Goal: Check status: Check status

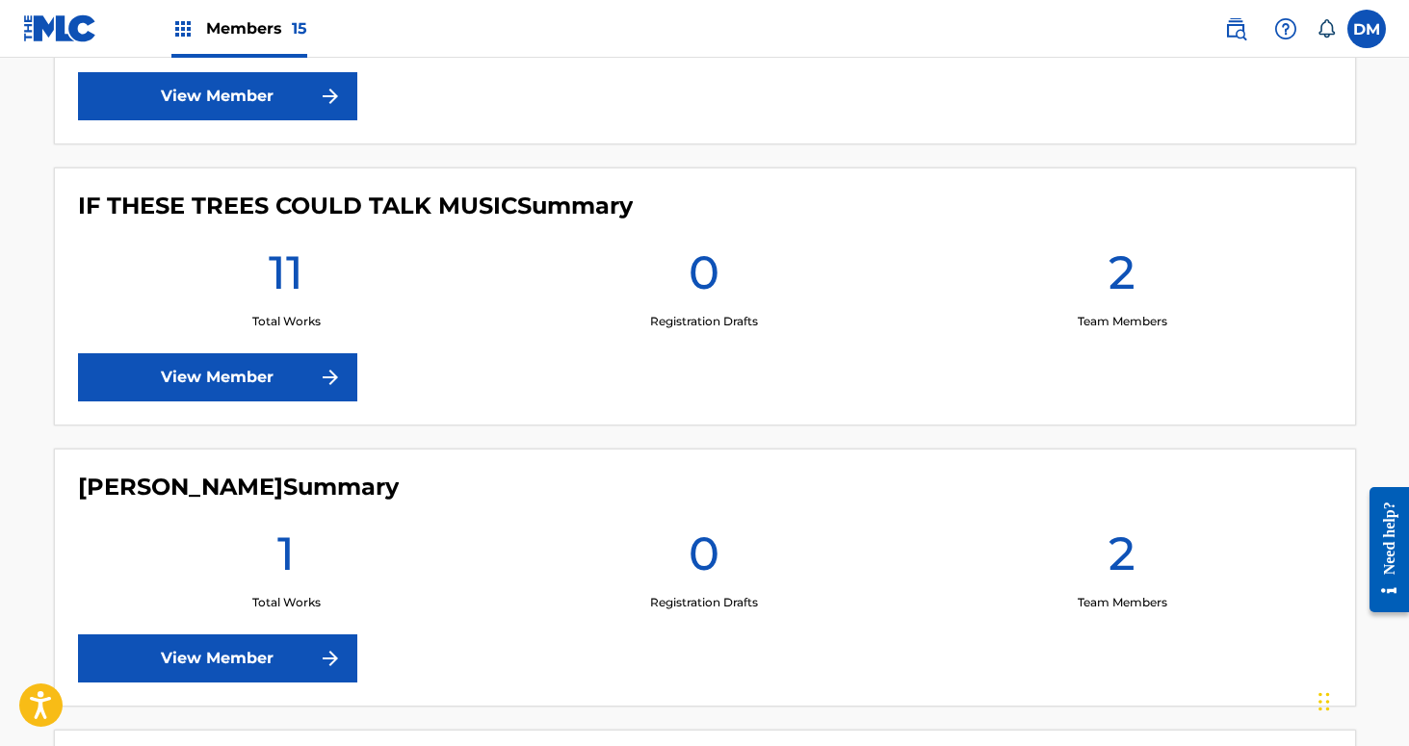
scroll to position [1576, 0]
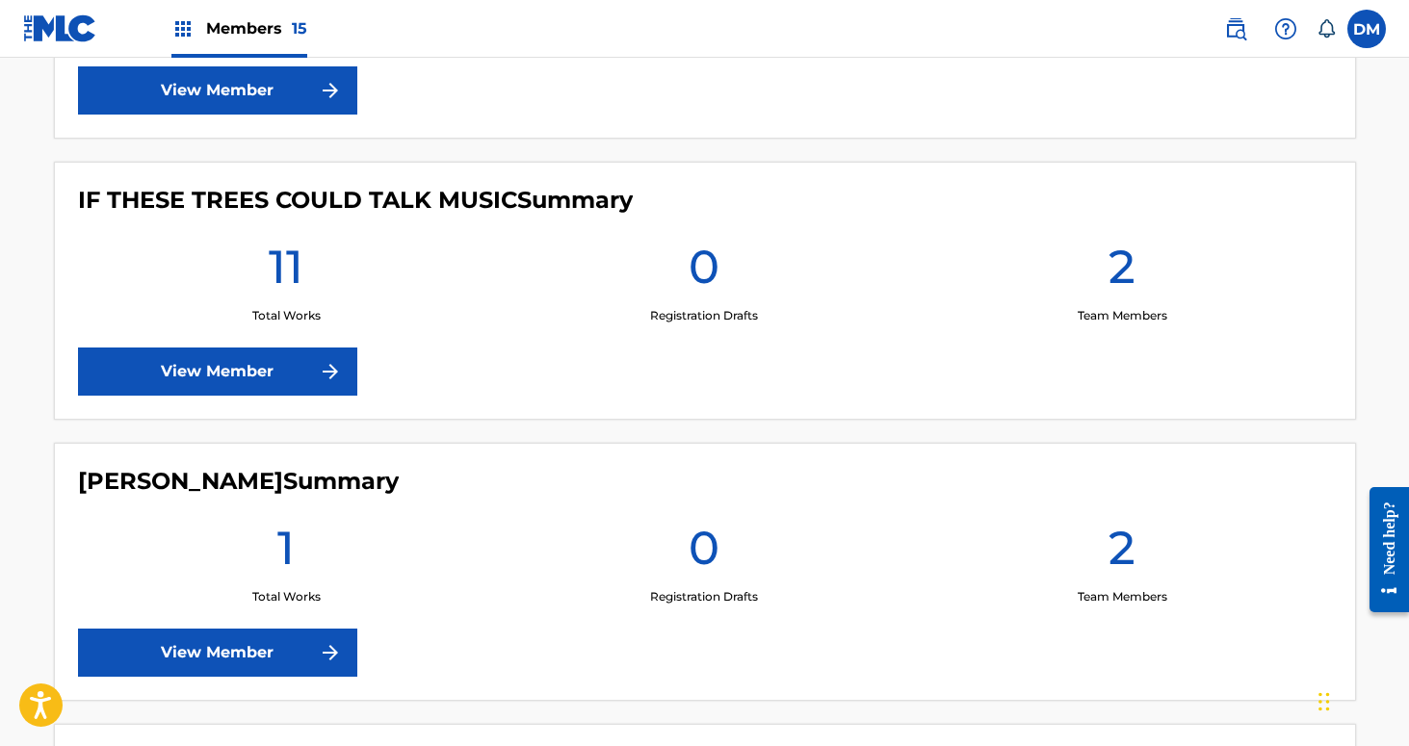
click at [301, 367] on link "View Member" at bounding box center [217, 372] width 279 height 48
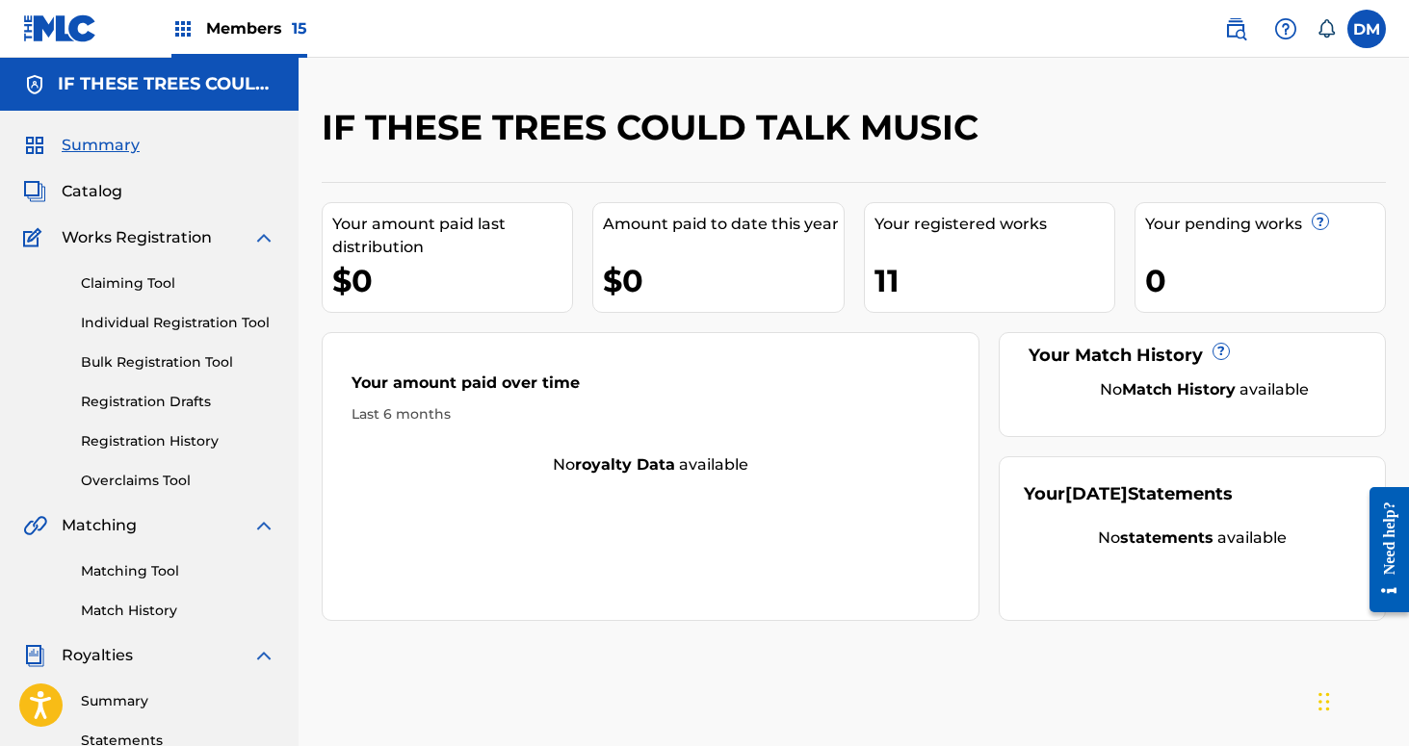
click at [97, 191] on span "Catalog" at bounding box center [92, 191] width 61 height 23
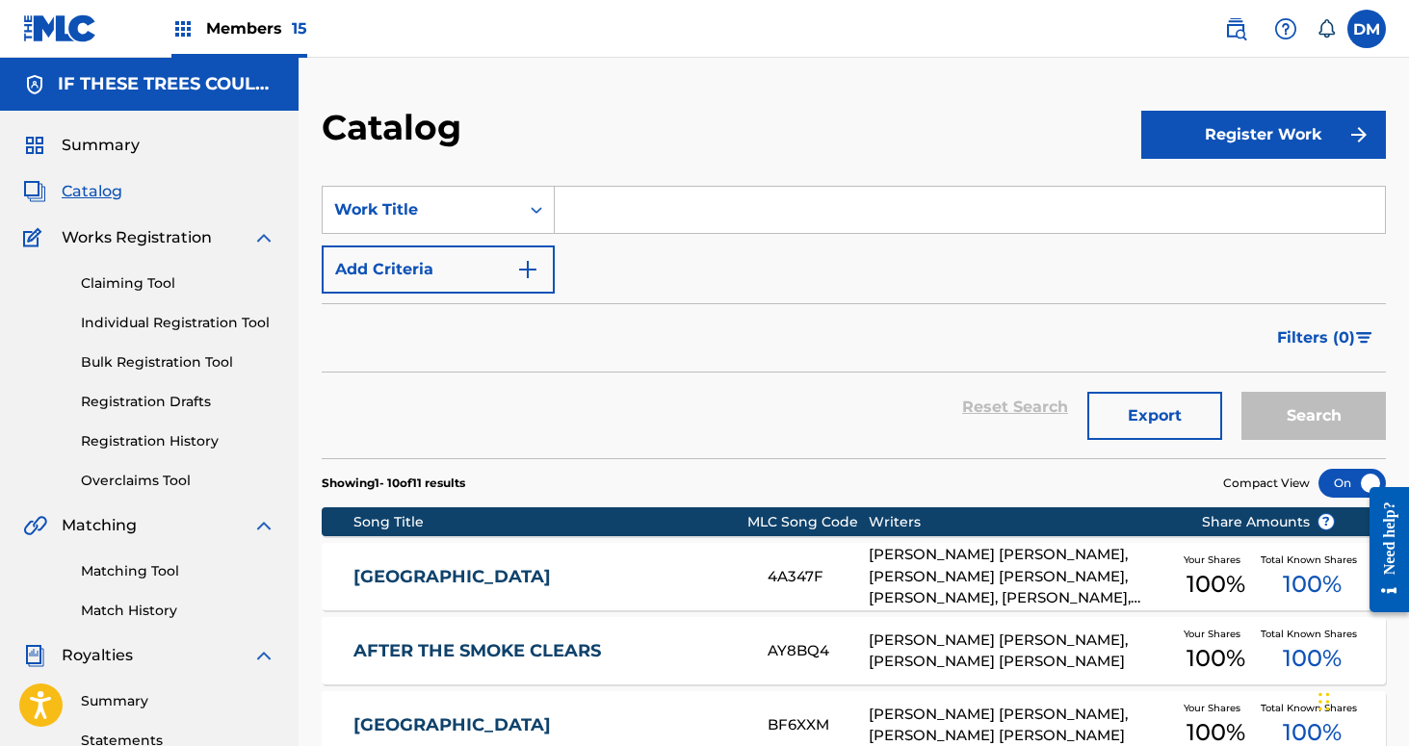
click at [169, 445] on link "Registration History" at bounding box center [178, 442] width 195 height 20
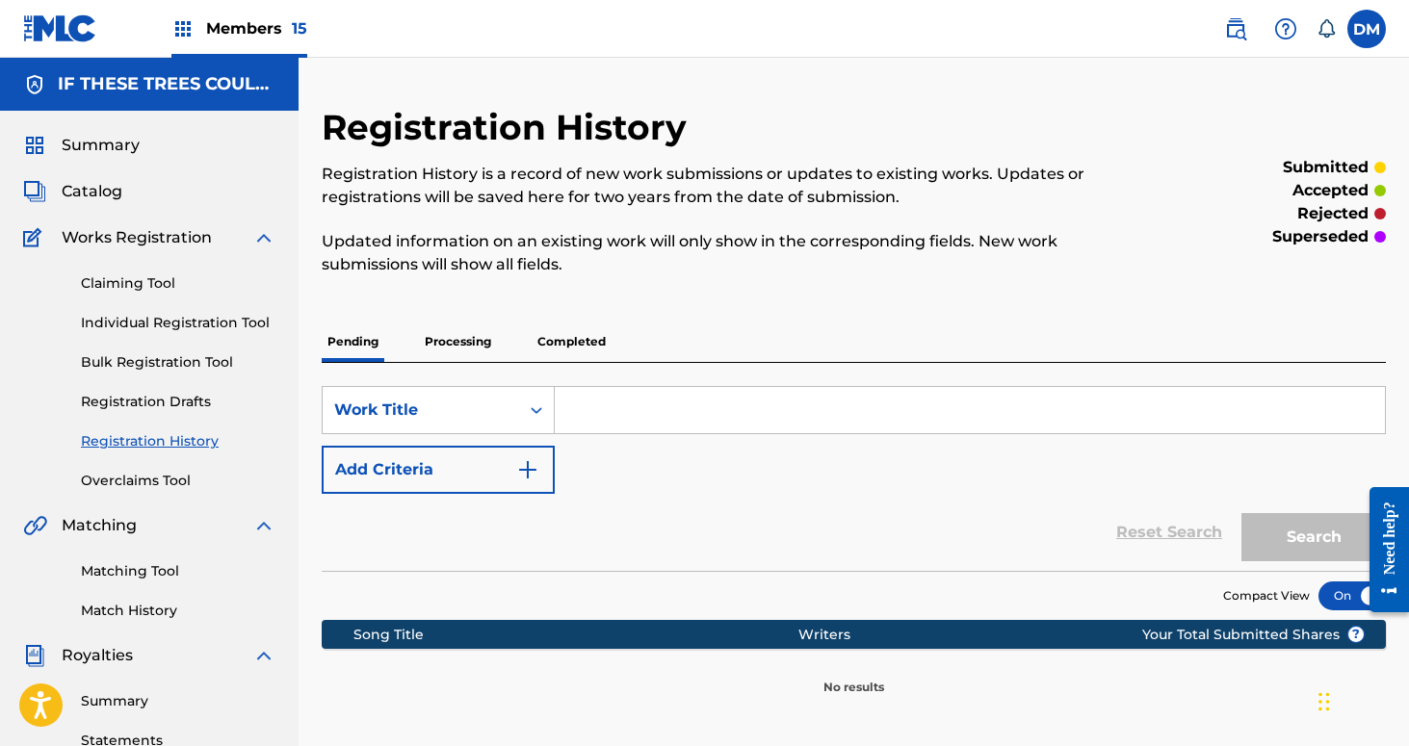
click at [475, 352] on p "Processing" at bounding box center [458, 342] width 78 height 40
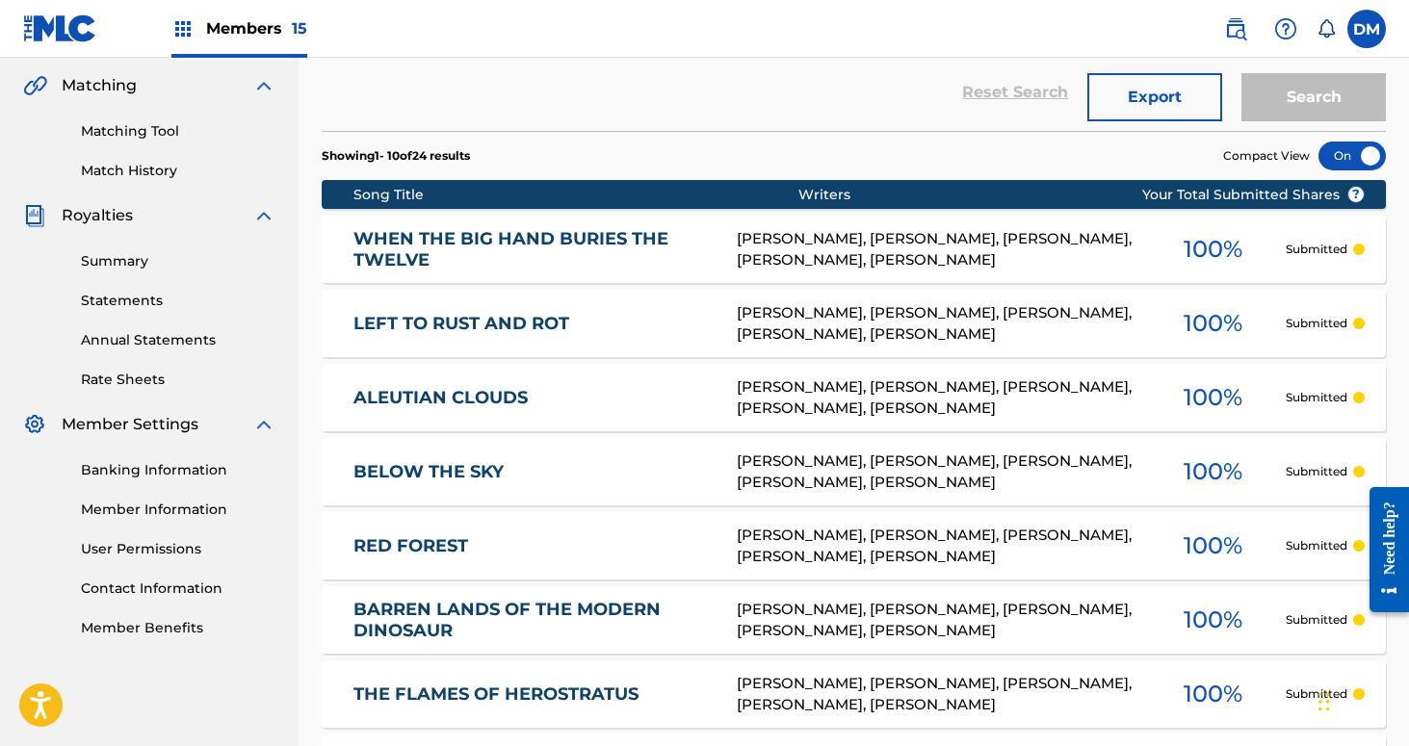
scroll to position [117, 0]
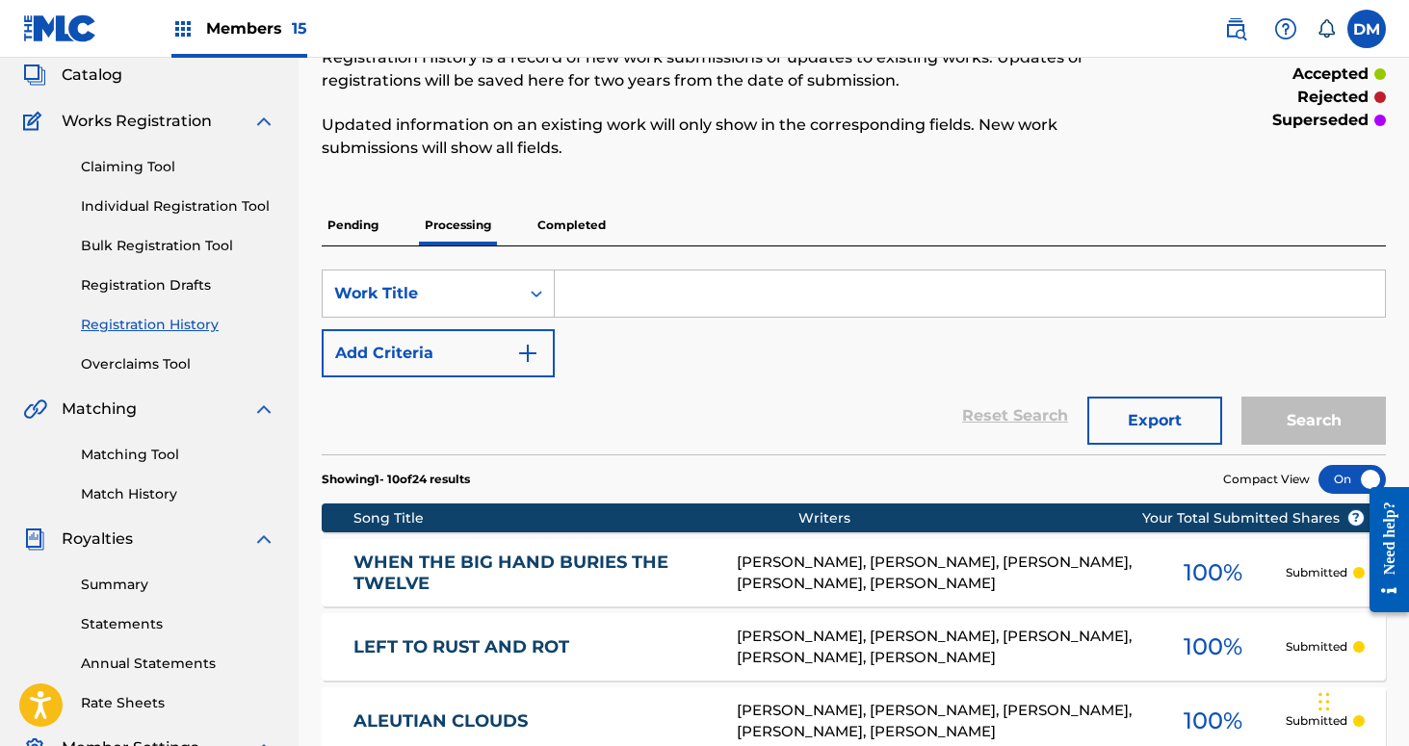
click at [563, 231] on p "Completed" at bounding box center [572, 225] width 80 height 40
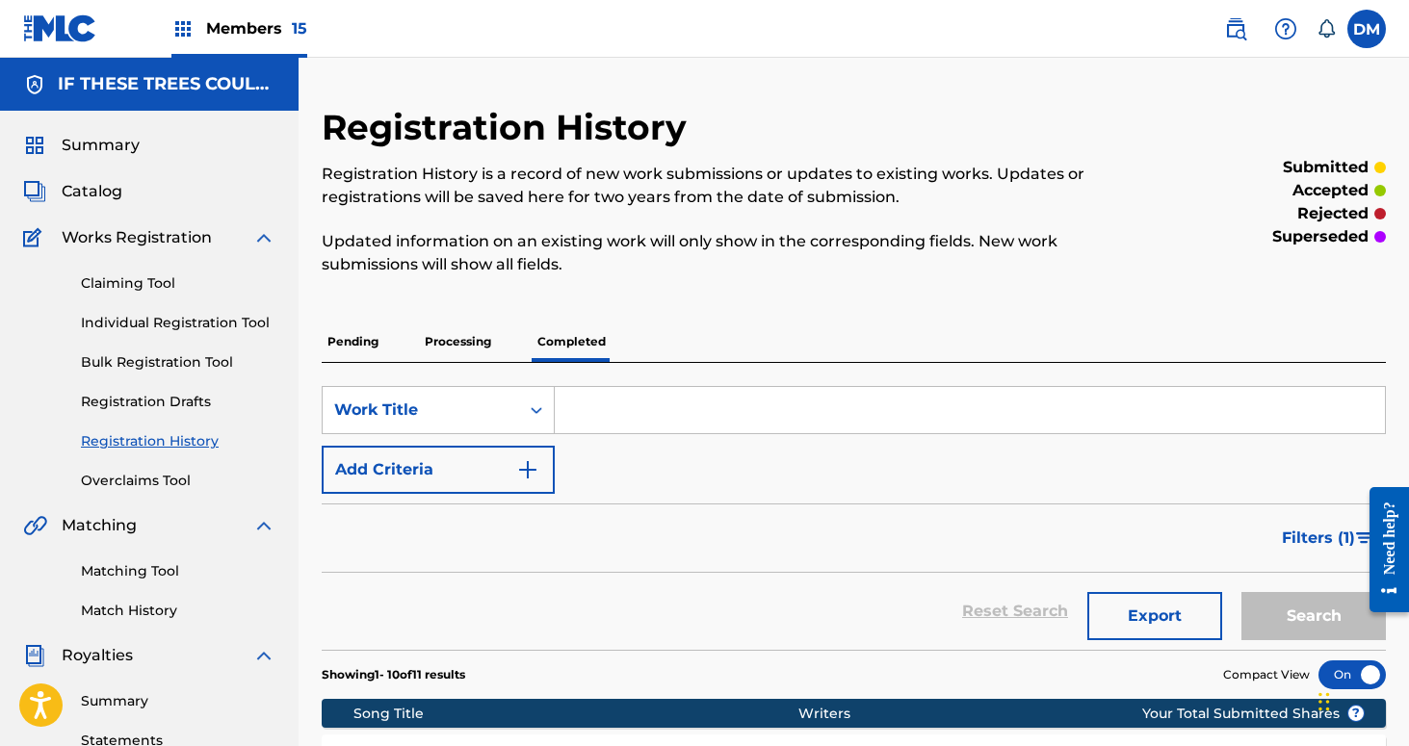
click at [263, 44] on div "Members 15" at bounding box center [239, 28] width 136 height 57
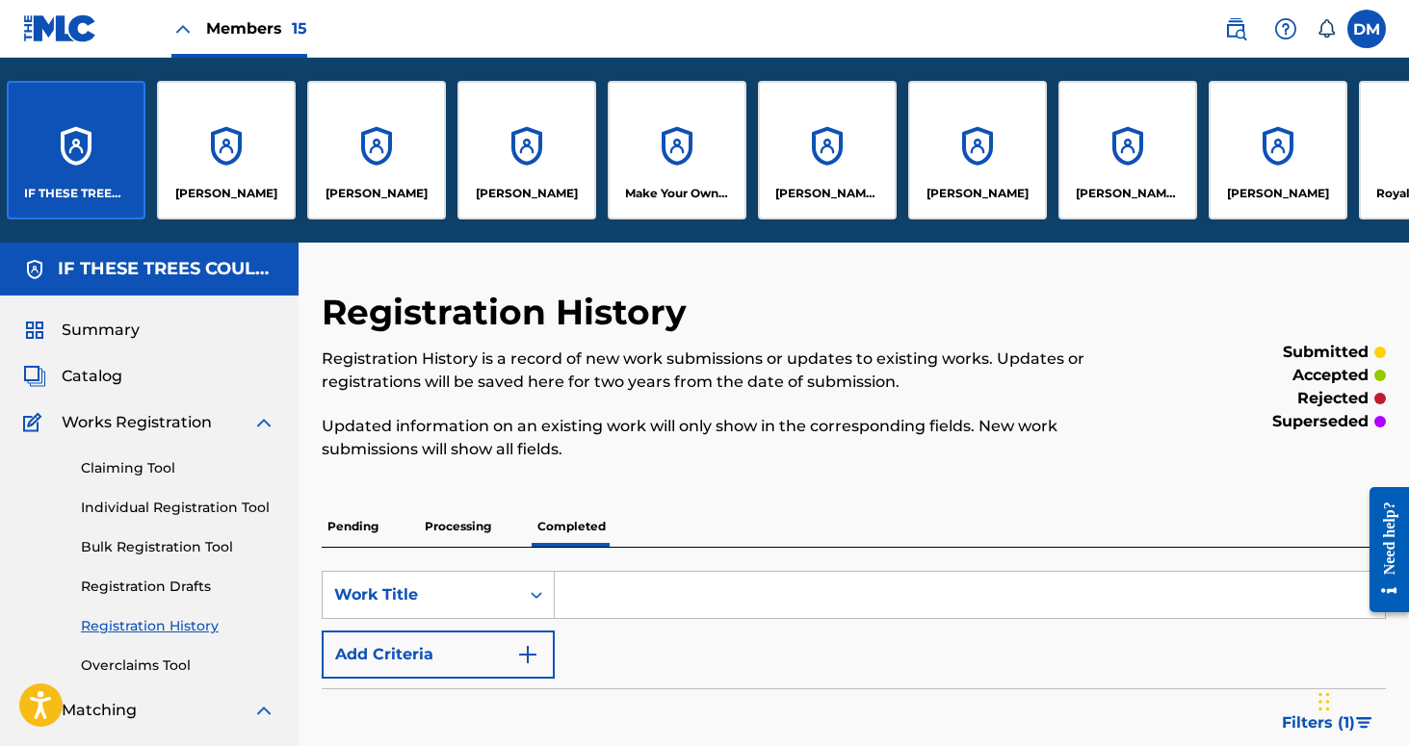
scroll to position [0, 642]
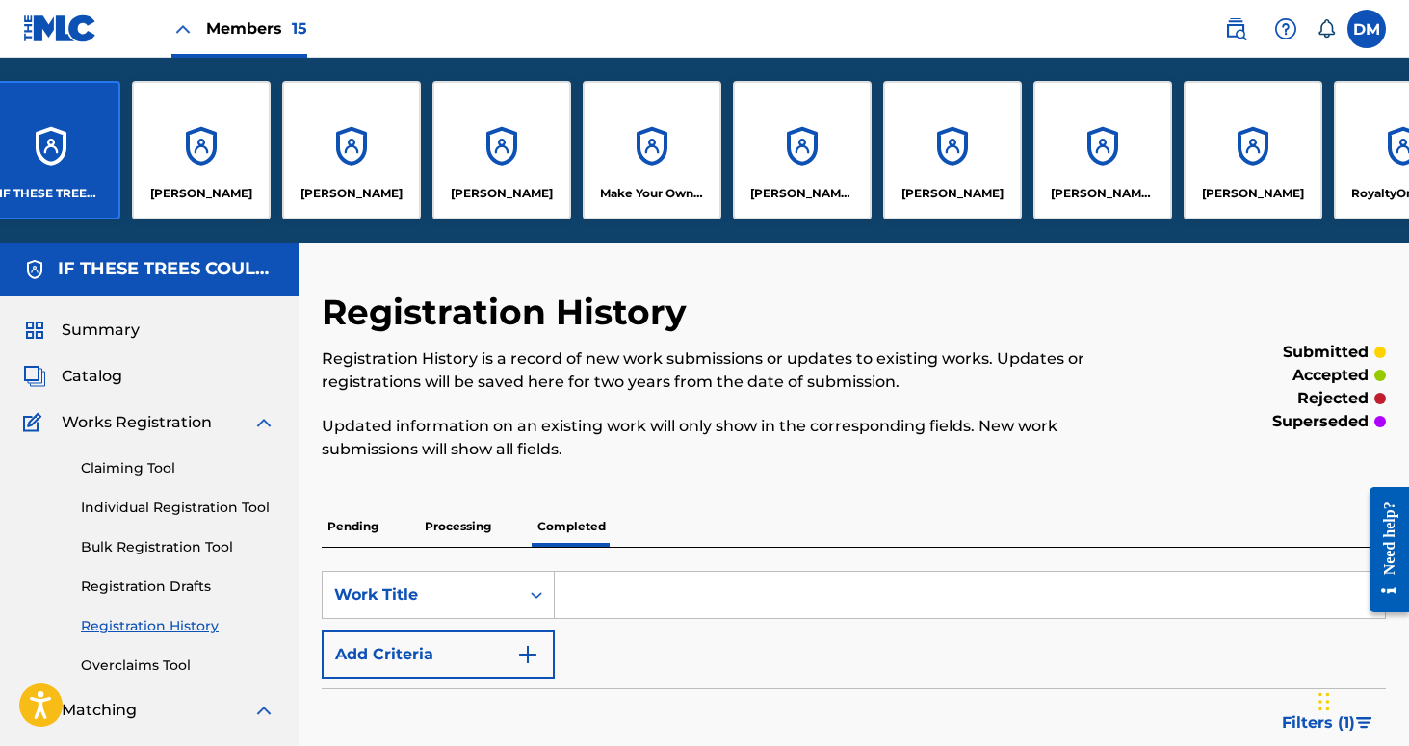
click at [940, 162] on div "[PERSON_NAME]" at bounding box center [952, 150] width 139 height 139
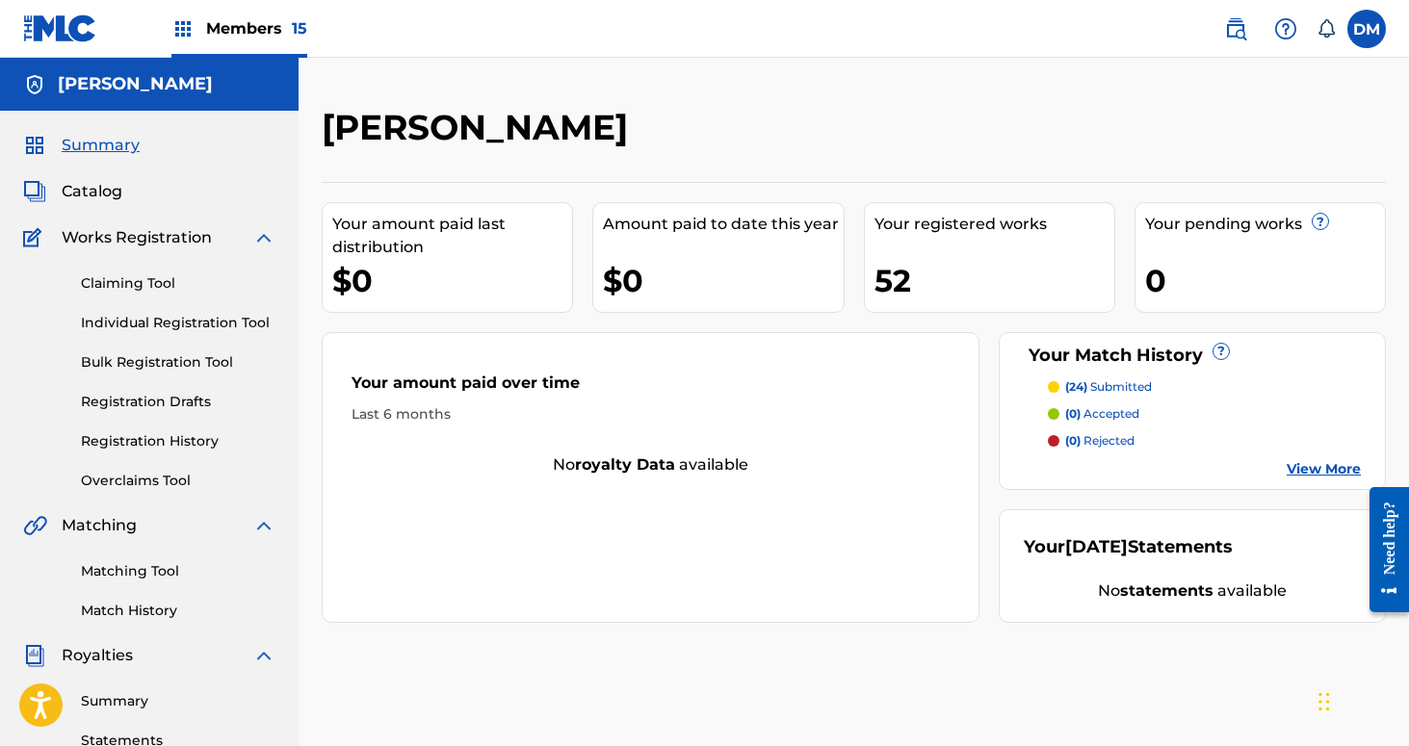
click at [292, 36] on span "15" at bounding box center [299, 28] width 15 height 18
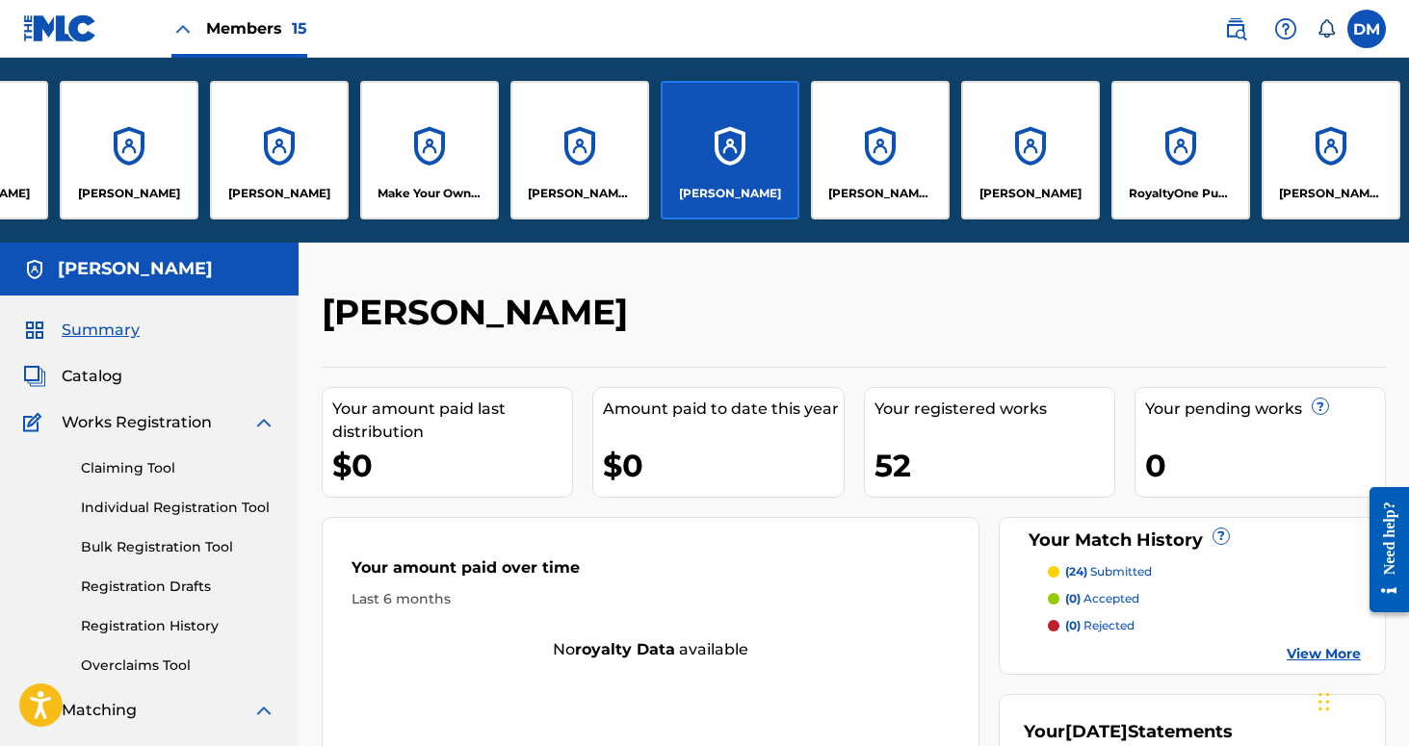
scroll to position [0, 879]
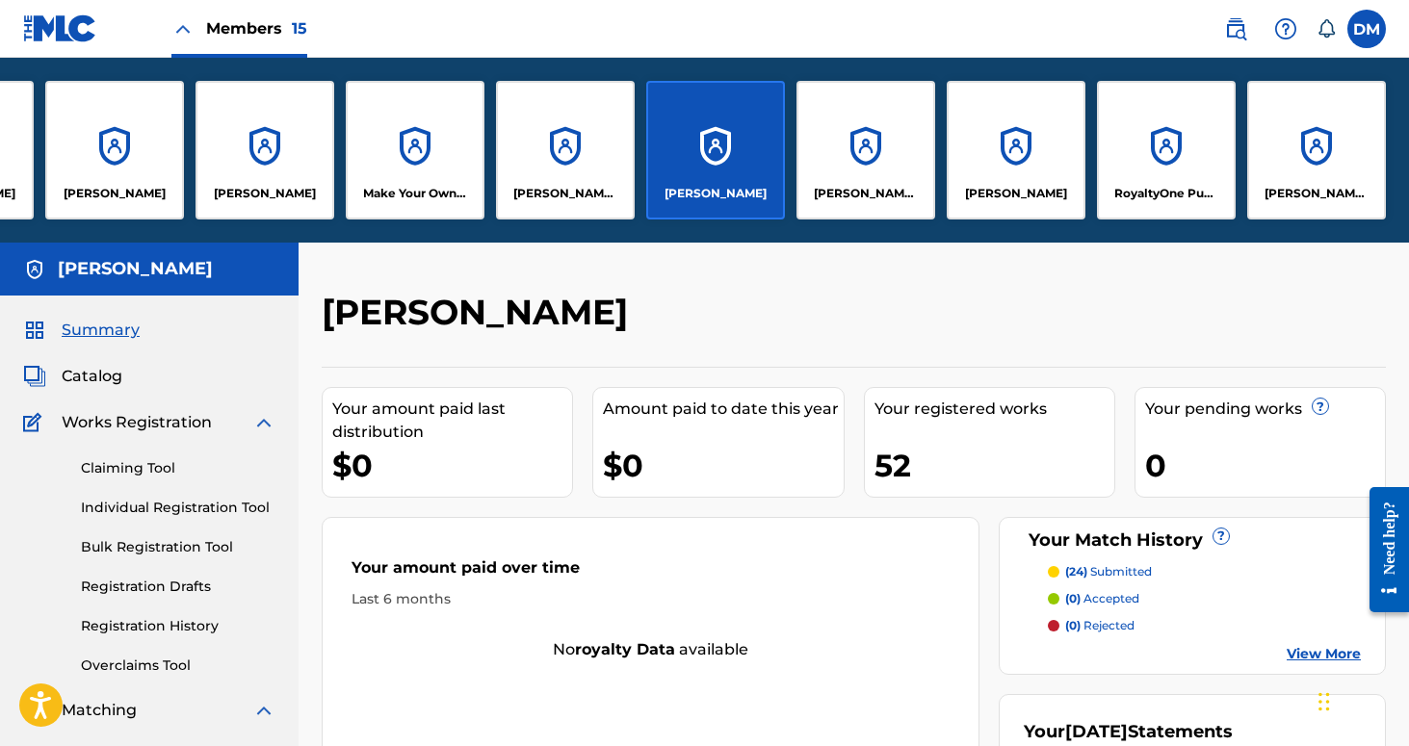
click at [1330, 215] on div "[PERSON_NAME] MUSIC" at bounding box center [1316, 150] width 139 height 139
